Goal: Task Accomplishment & Management: Use online tool/utility

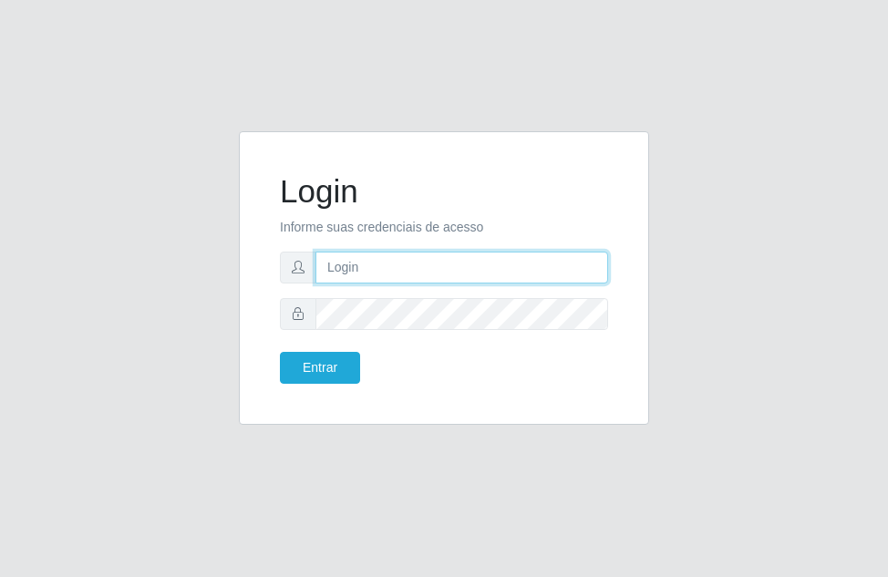
click at [364, 267] on input "text" at bounding box center [461, 268] width 293 height 32
type input "[PERSON_NAME]"
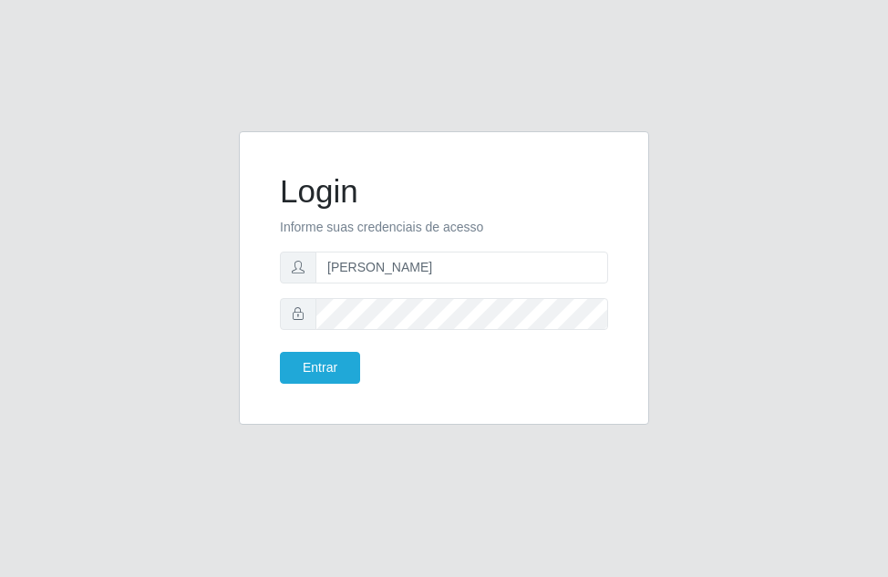
click at [382, 361] on div "Entrar" at bounding box center [355, 368] width 178 height 32
click at [315, 367] on button "Entrar" at bounding box center [320, 368] width 80 height 32
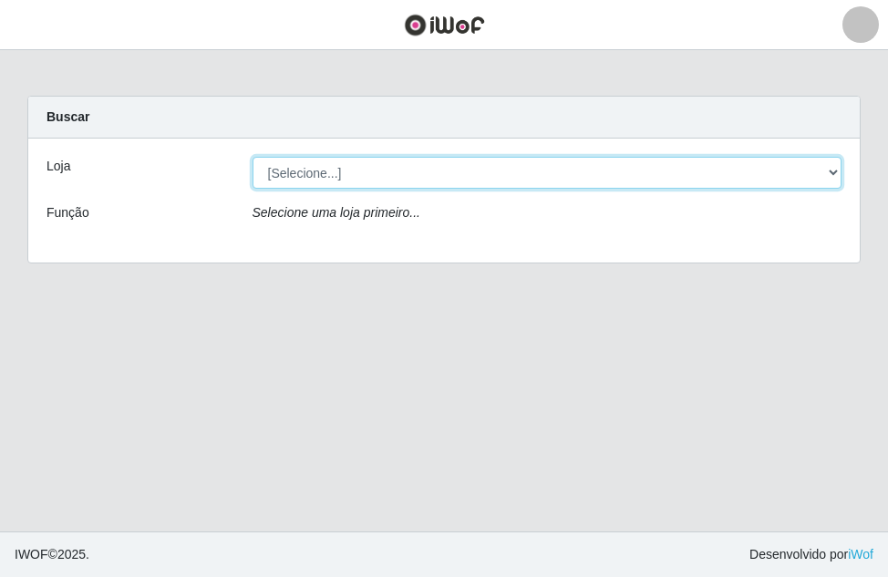
drag, startPoint x: 831, startPoint y: 171, endPoint x: 807, endPoint y: 178, distance: 25.4
click at [828, 171] on select "[Selecione...] Divino Fogão" at bounding box center [547, 173] width 590 height 32
select select "499"
click at [252, 157] on select "[Selecione...] Divino Fogão" at bounding box center [547, 173] width 590 height 32
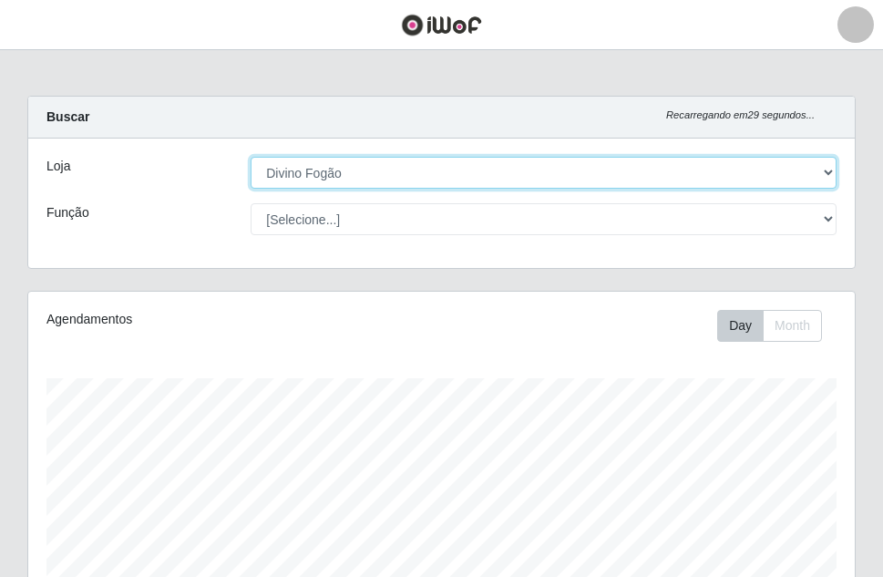
scroll to position [378, 827]
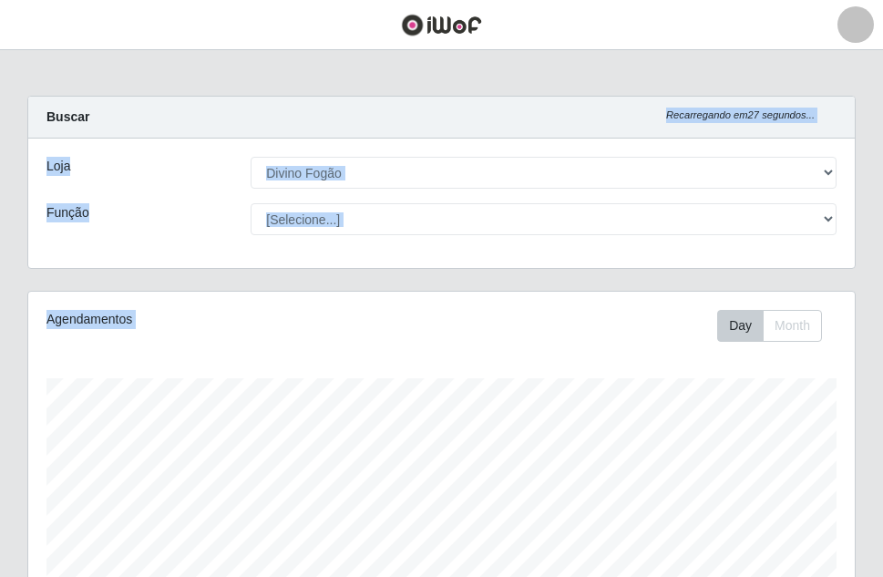
click at [832, 463] on div "Carregando... Buscar Recarregando em 27 segundos... Loja [Selecione...] Divino …" at bounding box center [441, 582] width 828 height 972
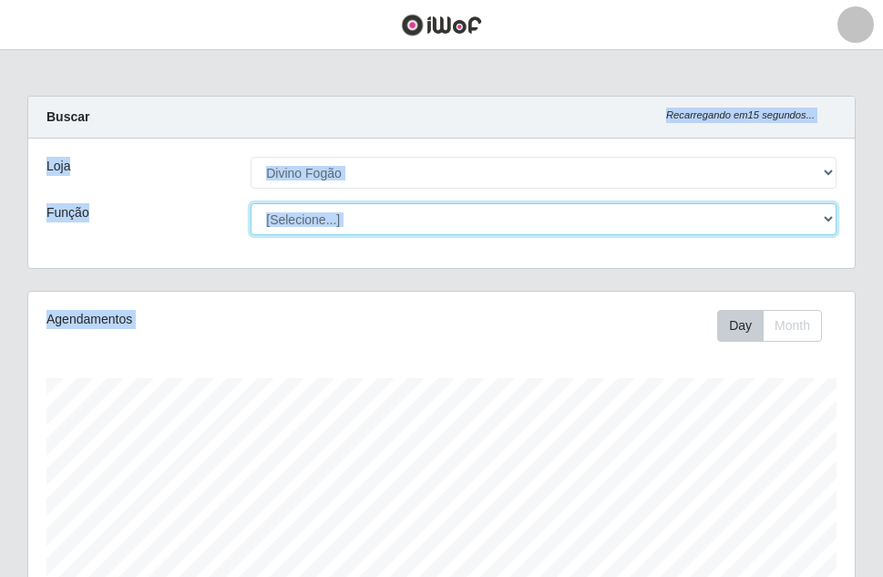
click at [682, 222] on select "[Selecione...] ASG ASG + ASG ++ Auxiliar de Cozinha Auxiliar de Cozinha + Auxil…" at bounding box center [544, 219] width 586 height 32
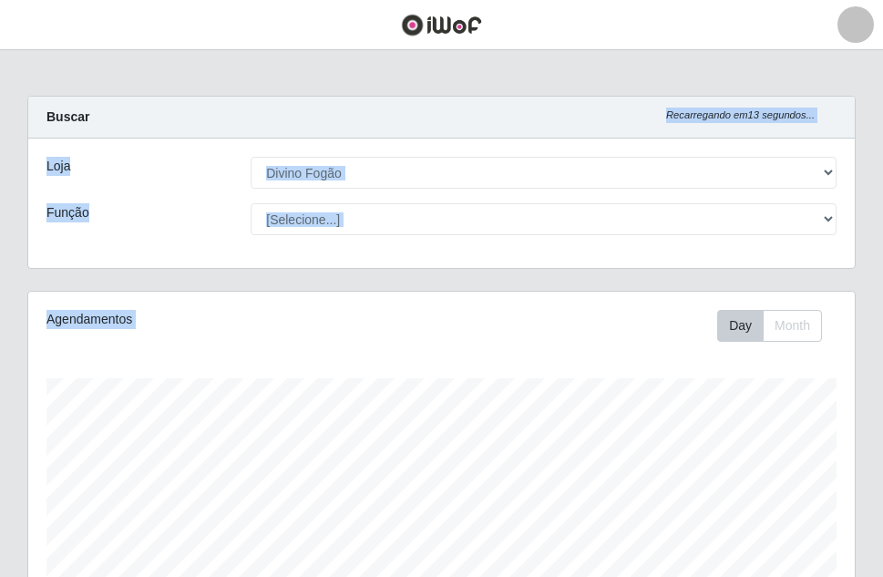
click at [848, 121] on div "Buscar Recarregando em 13 segundos..." at bounding box center [441, 118] width 827 height 42
click at [745, 523] on div "Perfil Alterar Senha Sair Dashboard Configurações Gerais Lojas Sair Carregando.…" at bounding box center [441, 557] width 883 height 1114
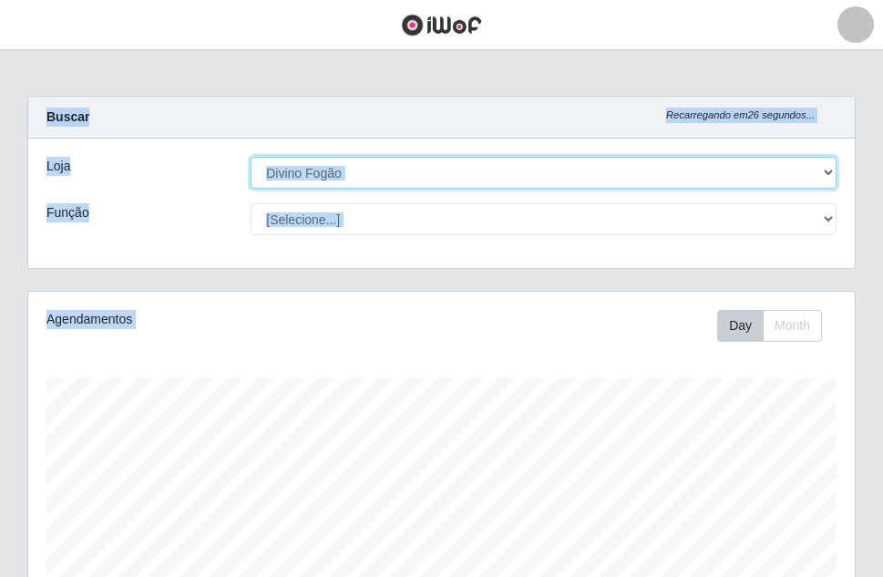
click at [390, 175] on select "[Selecione...] Divino Fogão" at bounding box center [544, 173] width 586 height 32
click at [251, 157] on select "[Selecione...] Divino Fogão" at bounding box center [544, 173] width 586 height 32
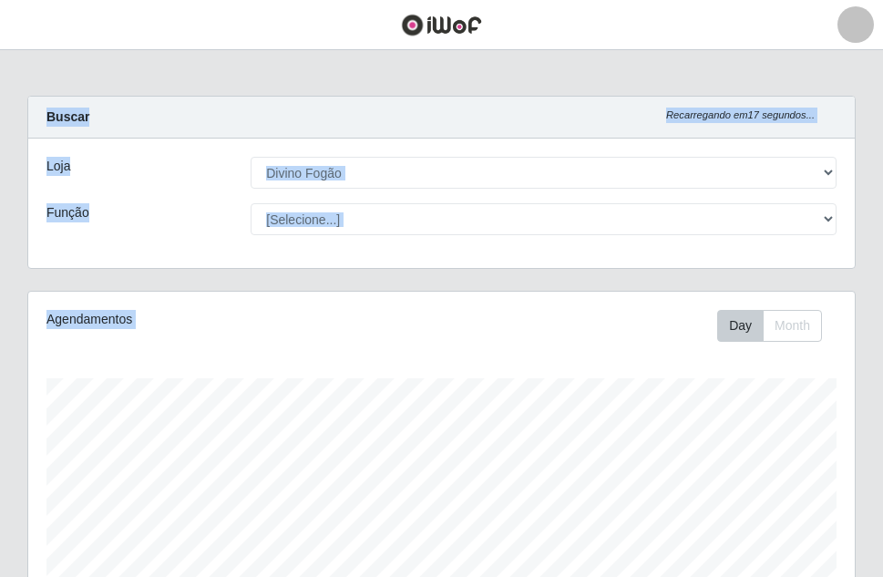
click at [411, 374] on div "Agendamentos Day Month 16/07 Agendamentos 12" at bounding box center [441, 481] width 827 height 378
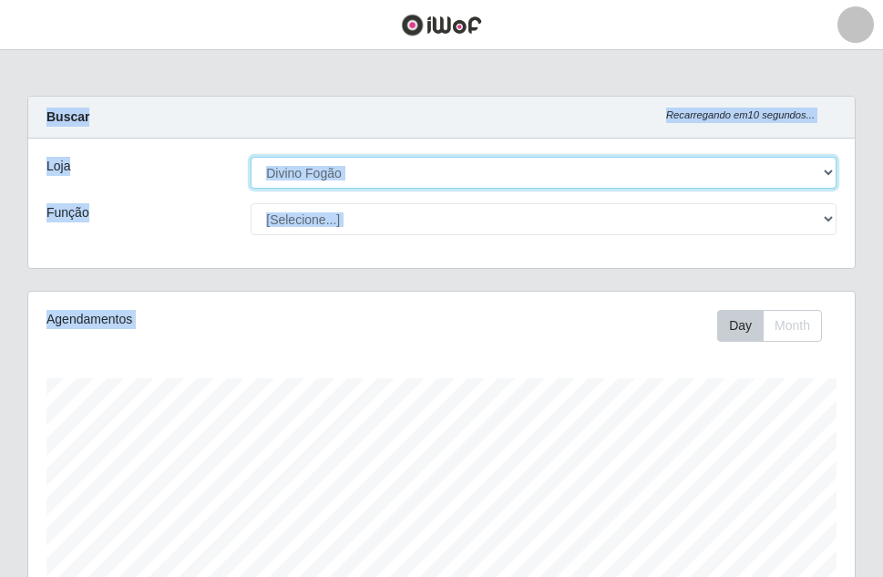
click at [823, 170] on select "[Selecione...] Divino Fogão" at bounding box center [544, 173] width 586 height 32
click at [251, 157] on select "[Selecione...] Divino Fogão" at bounding box center [544, 173] width 586 height 32
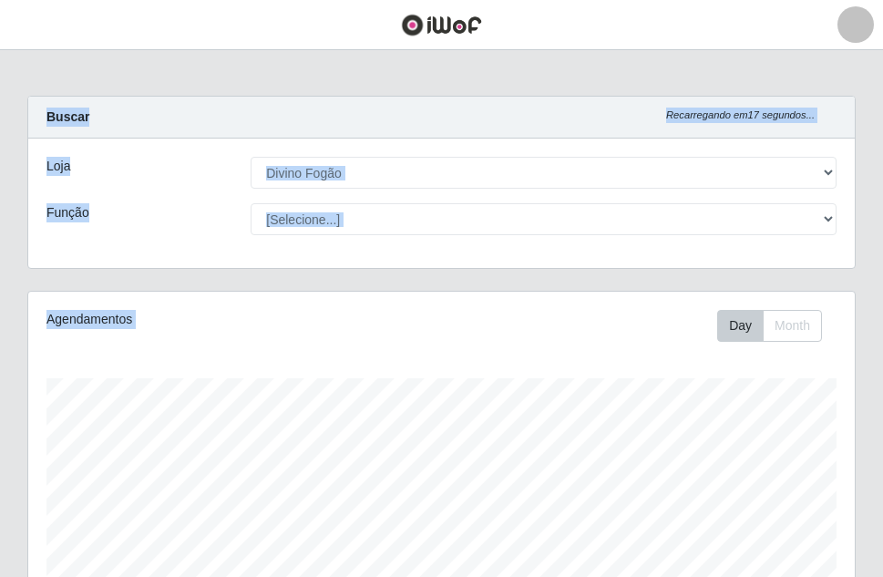
click at [787, 109] on icon "Recarregando em 17 segundos..." at bounding box center [740, 114] width 149 height 11
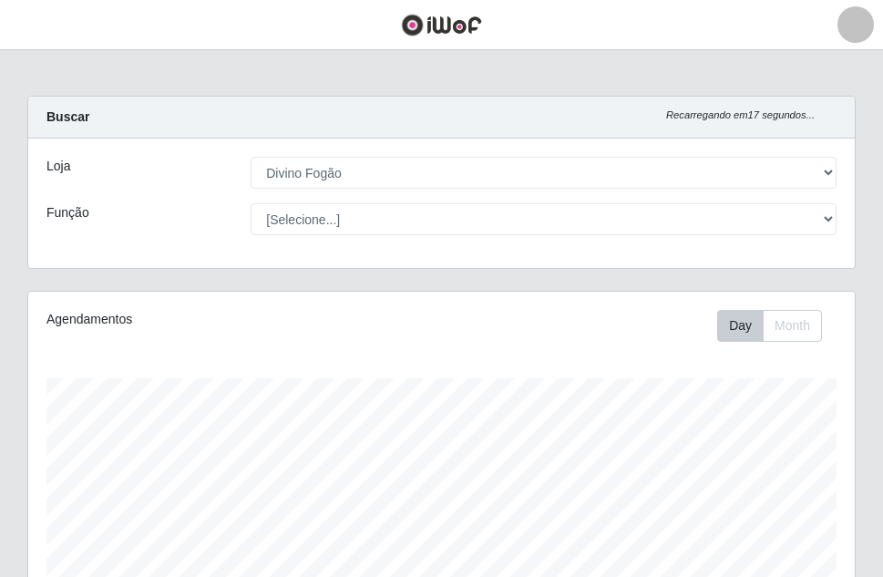
drag, startPoint x: 524, startPoint y: 127, endPoint x: 540, endPoint y: 119, distance: 17.1
click at [540, 119] on div "Buscar Recarregando em 17 segundos..." at bounding box center [441, 118] width 827 height 42
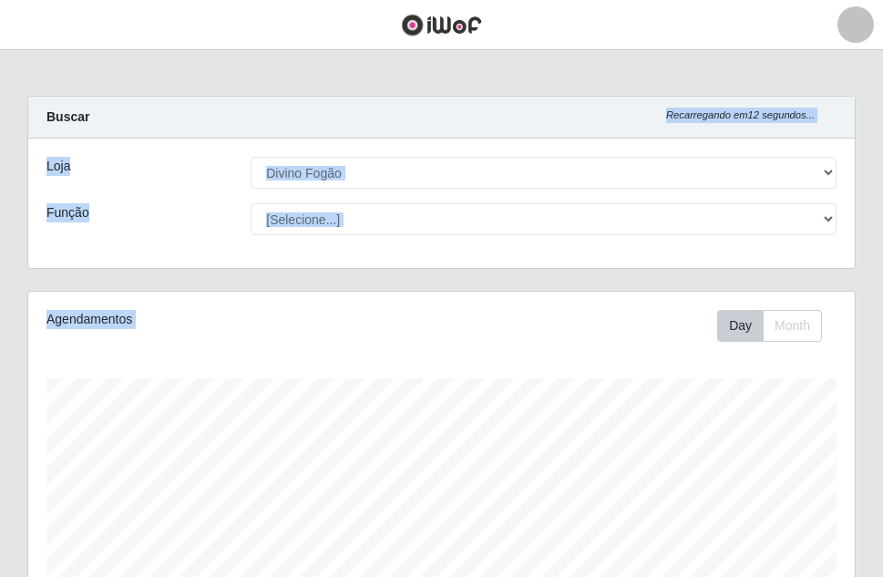
scroll to position [148, 0]
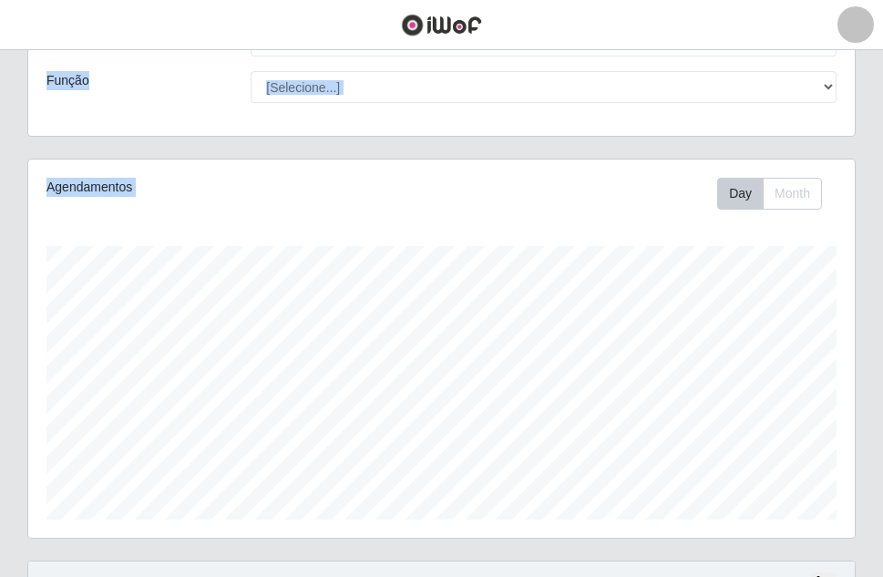
drag, startPoint x: 848, startPoint y: 122, endPoint x: 848, endPoint y: 574, distance: 452.0
click at [848, 574] on div "Carregando... Buscar Recarregando em 12 segundos... Loja [Selecione...] Divino …" at bounding box center [441, 450] width 828 height 972
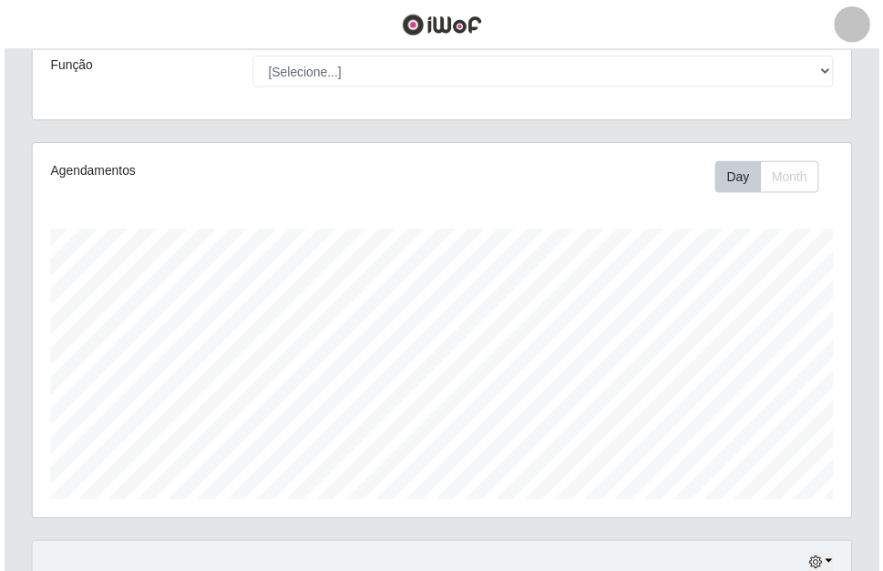
scroll to position [13, 0]
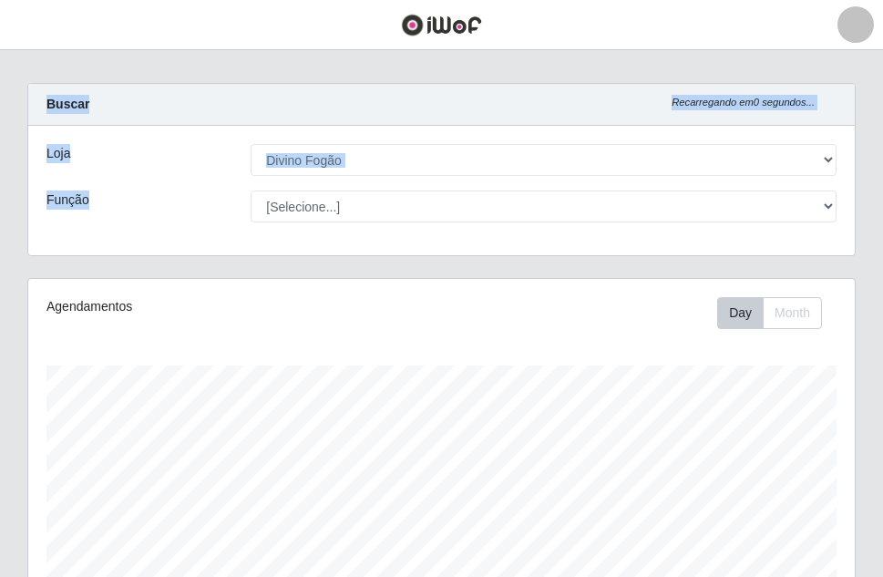
drag, startPoint x: 848, startPoint y: -1, endPoint x: 848, endPoint y: 236, distance: 236.9
click at [848, 236] on div "Perfil Alterar Senha Sair Dashboard Configurações Gerais Lojas Sair Carregando.…" at bounding box center [441, 544] width 883 height 1114
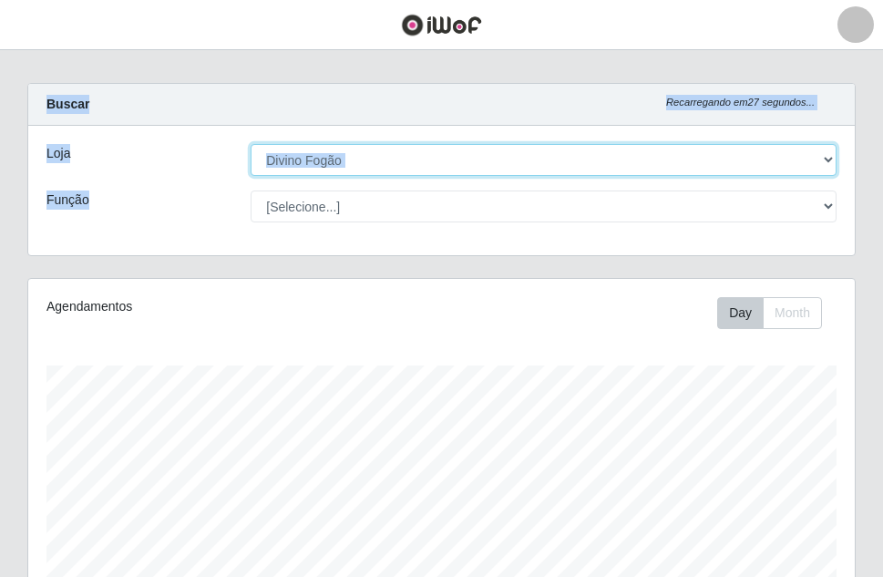
drag, startPoint x: 660, startPoint y: 144, endPoint x: 654, endPoint y: 156, distance: 13.0
click at [658, 146] on select "[Selecione...] Divino Fogão" at bounding box center [544, 160] width 586 height 32
click at [654, 157] on select "[Selecione...] Divino Fogão" at bounding box center [544, 160] width 586 height 32
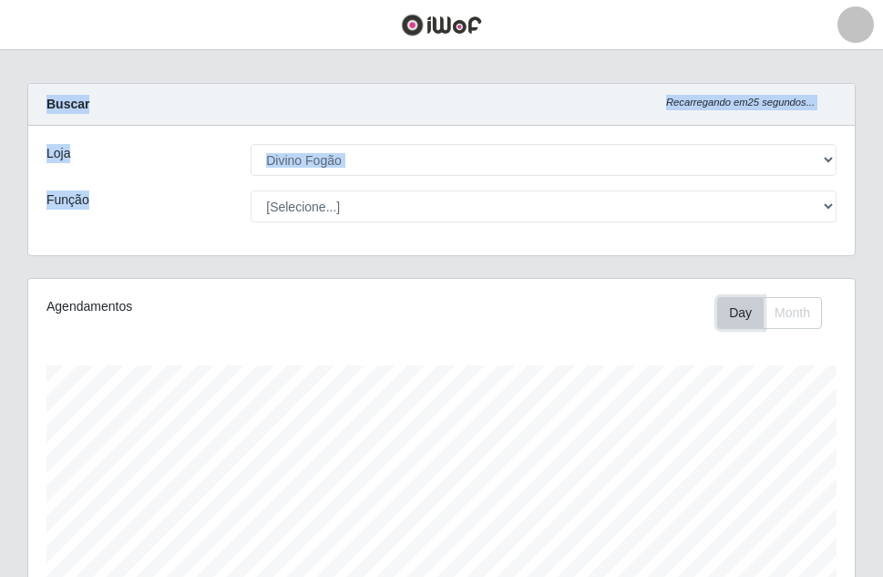
click at [749, 315] on button "Day" at bounding box center [740, 313] width 46 height 32
click at [793, 297] on button "Month" at bounding box center [792, 313] width 59 height 32
click at [744, 322] on button "Day" at bounding box center [740, 313] width 46 height 32
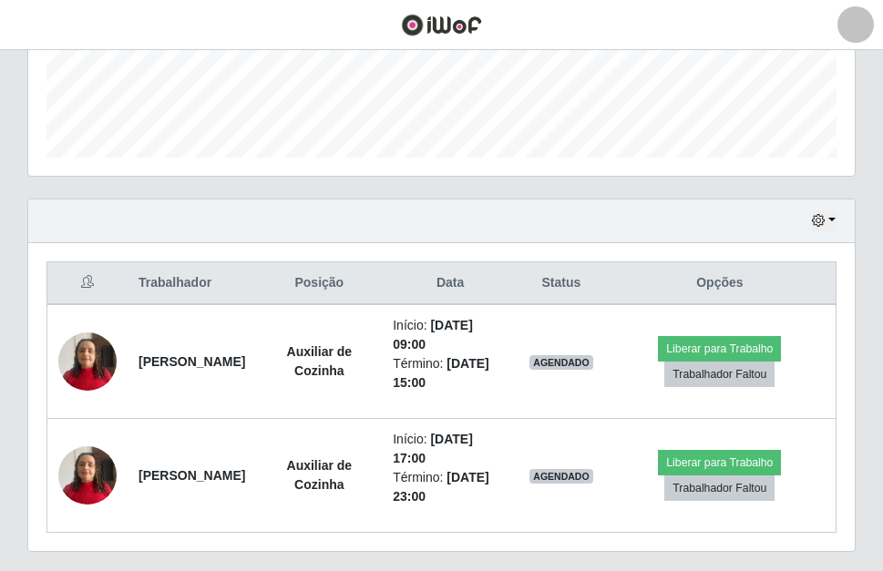
drag, startPoint x: 883, startPoint y: 203, endPoint x: 839, endPoint y: 450, distance: 250.8
click at [840, 450] on div "Trabalhador Posição Data Status Opções [PERSON_NAME] oliveira Auxiliar de Cozin…" at bounding box center [441, 397] width 827 height 308
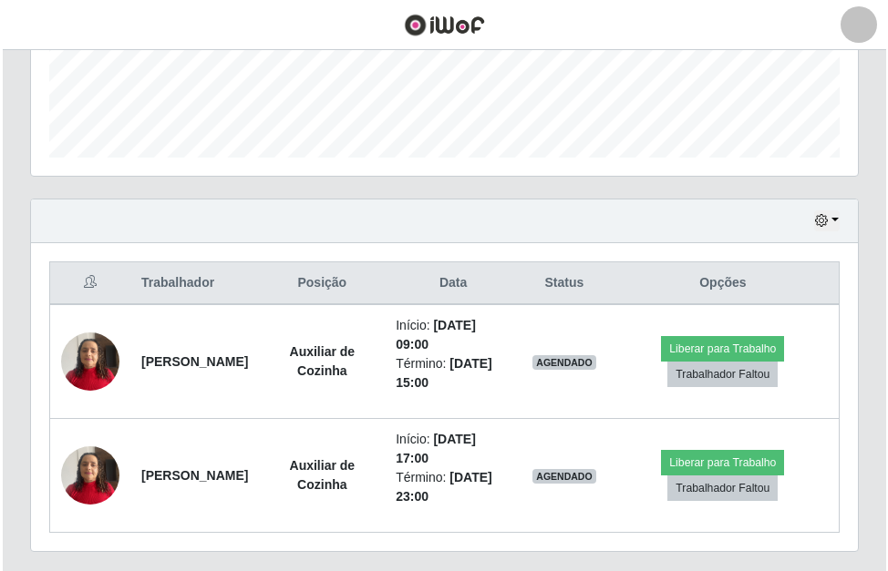
scroll to position [495, 0]
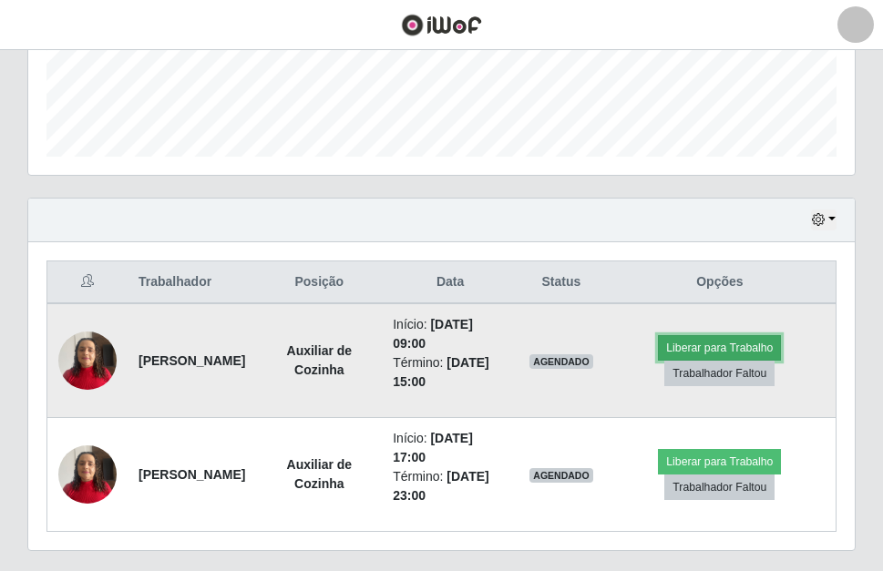
click at [743, 354] on button "Liberar para Trabalho" at bounding box center [719, 348] width 123 height 26
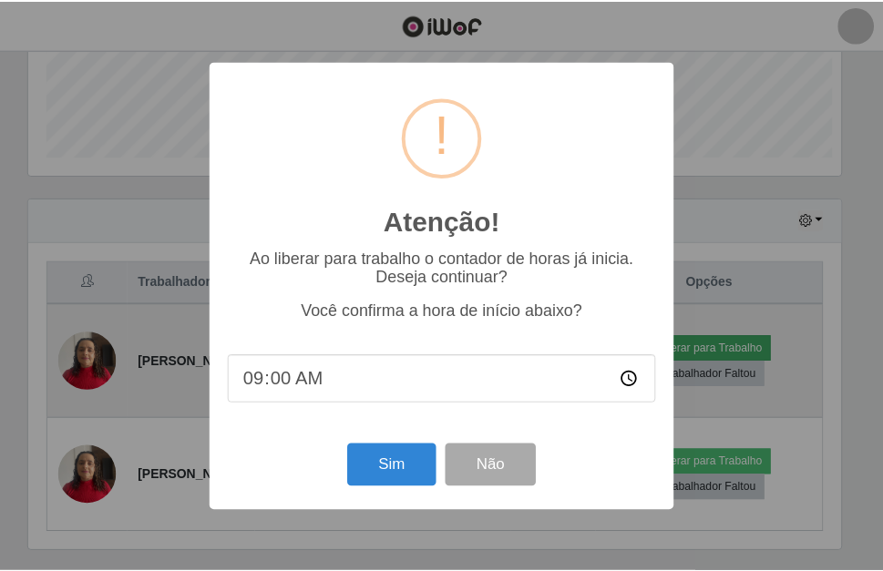
scroll to position [378, 817]
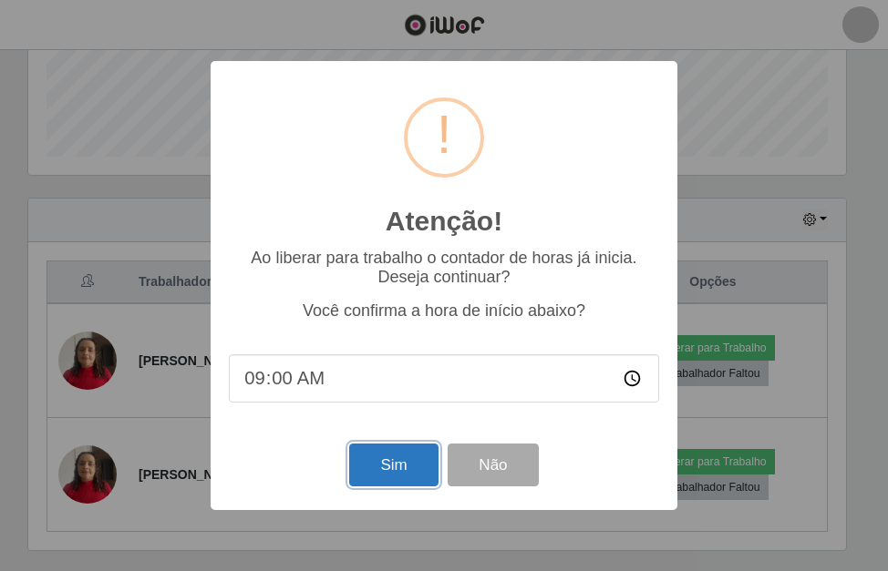
click at [359, 467] on button "Sim" at bounding box center [393, 465] width 88 height 43
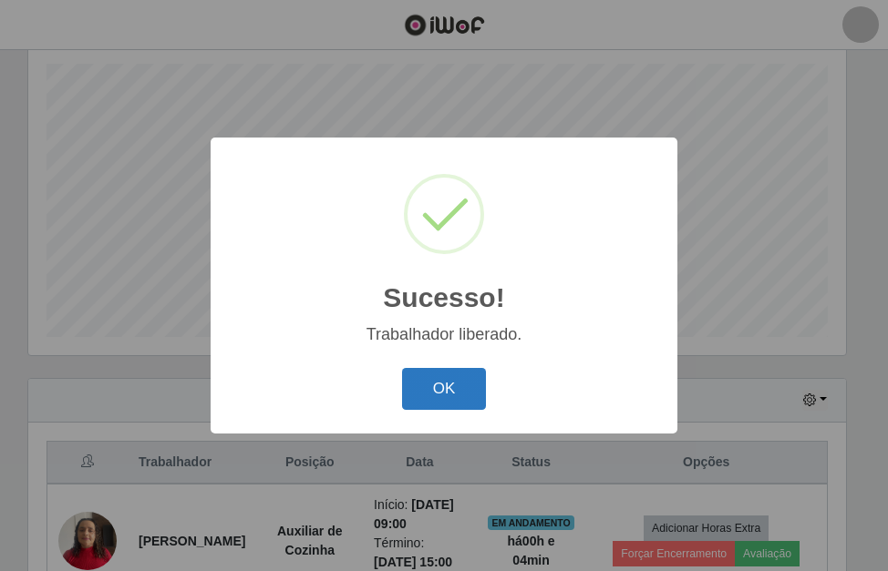
click at [436, 396] on button "OK" at bounding box center [444, 389] width 85 height 43
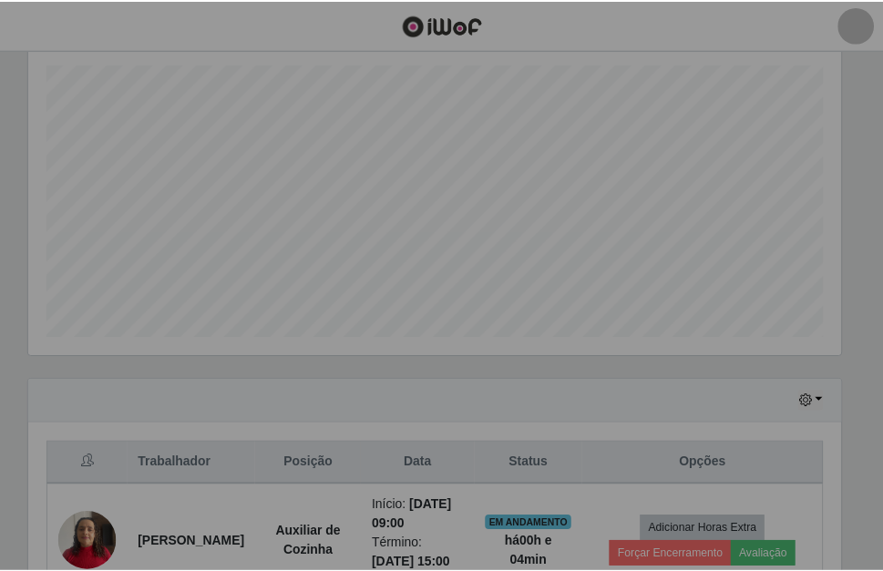
scroll to position [378, 827]
